Goal: Information Seeking & Learning: Learn about a topic

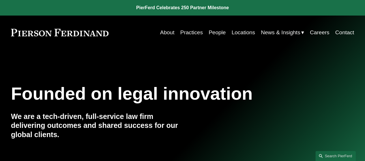
click at [214, 33] on link "People" at bounding box center [217, 32] width 17 height 11
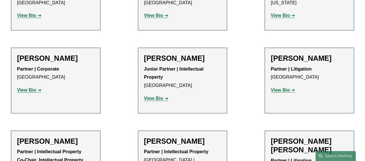
scroll to position [3870, 0]
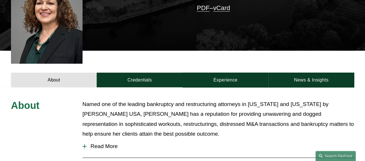
scroll to position [173, 0]
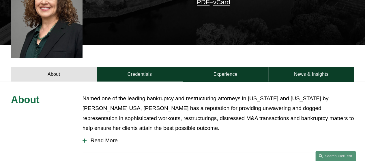
click at [84, 139] on div at bounding box center [84, 141] width 1 height 4
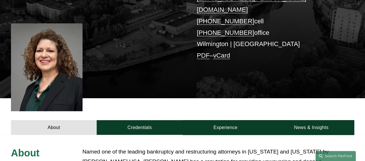
scroll to position [116, 0]
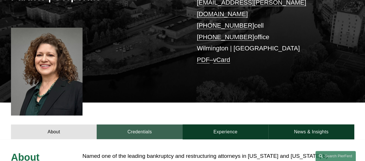
click at [144, 125] on link "Credentials" at bounding box center [140, 132] width 86 height 15
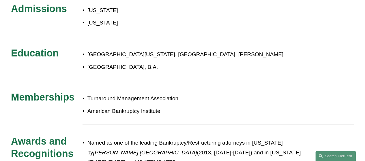
scroll to position [260, 0]
